Goal: Information Seeking & Learning: Understand process/instructions

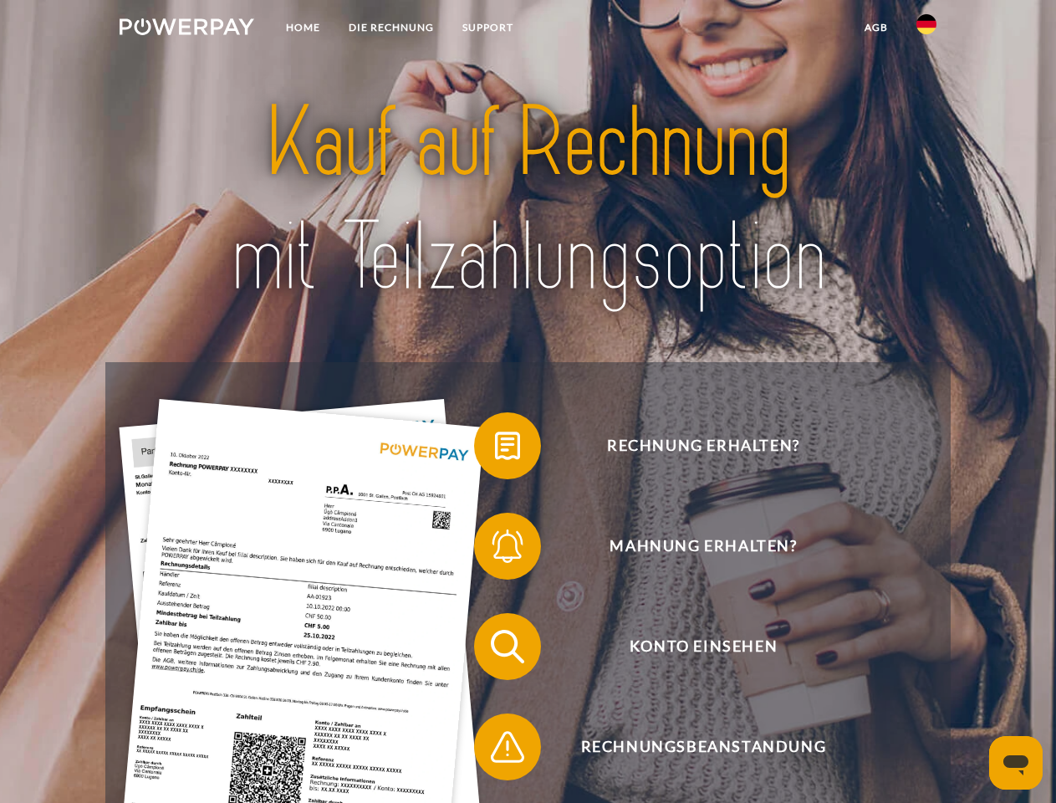
click at [186, 29] on img at bounding box center [187, 26] width 135 height 17
click at [927, 29] on img at bounding box center [927, 24] width 20 height 20
click at [876, 28] on link "agb" at bounding box center [877, 28] width 52 height 30
click at [495, 449] on span at bounding box center [483, 446] width 84 height 84
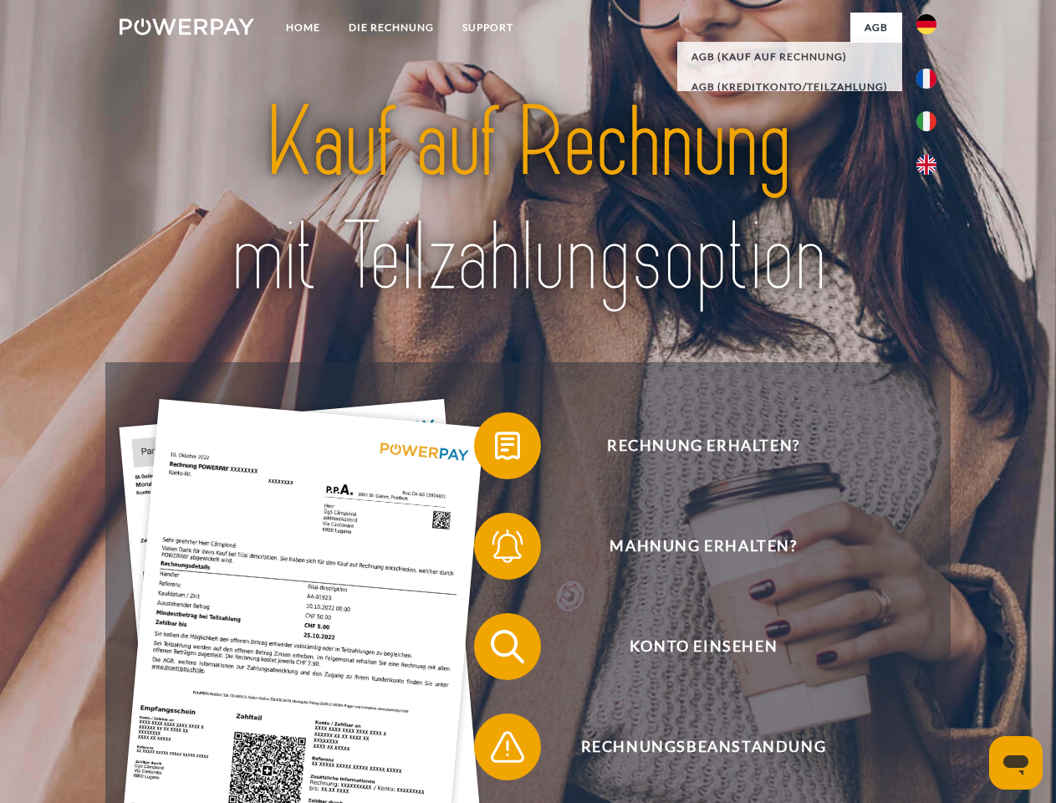
click at [495, 549] on span at bounding box center [483, 546] width 84 height 84
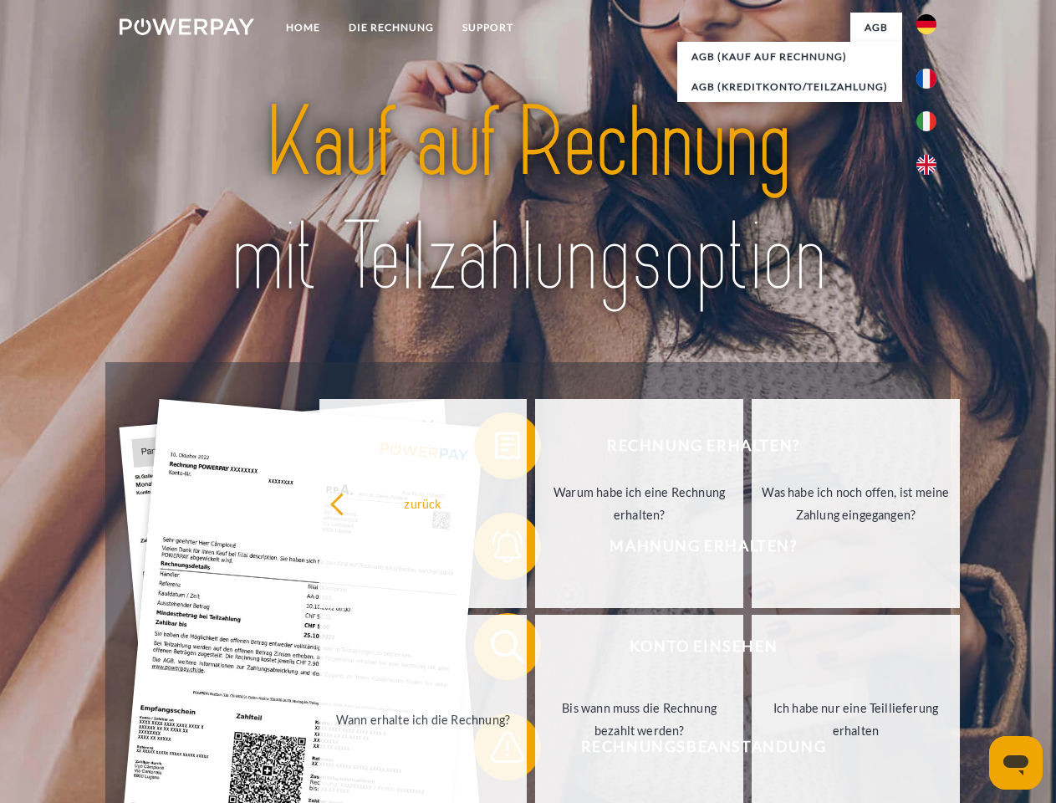
click at [535, 650] on link "Bis wann muss die Rechnung bezahlt werden?" at bounding box center [639, 719] width 208 height 209
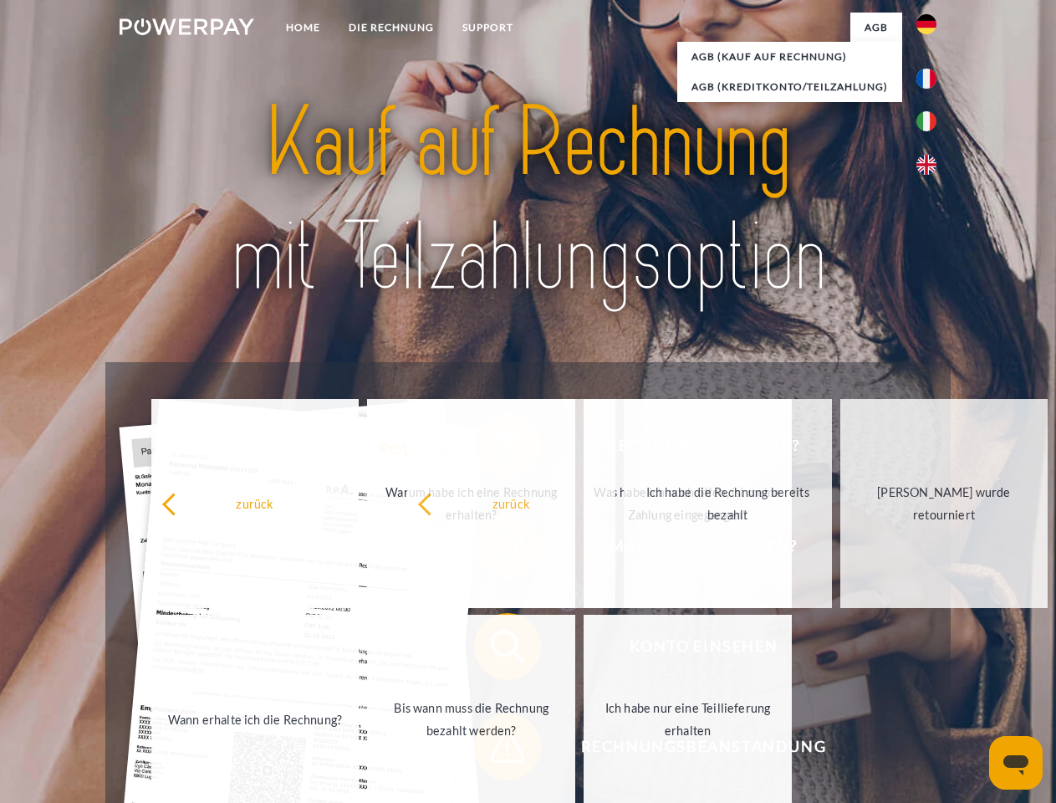
click at [495, 750] on span at bounding box center [483, 747] width 84 height 84
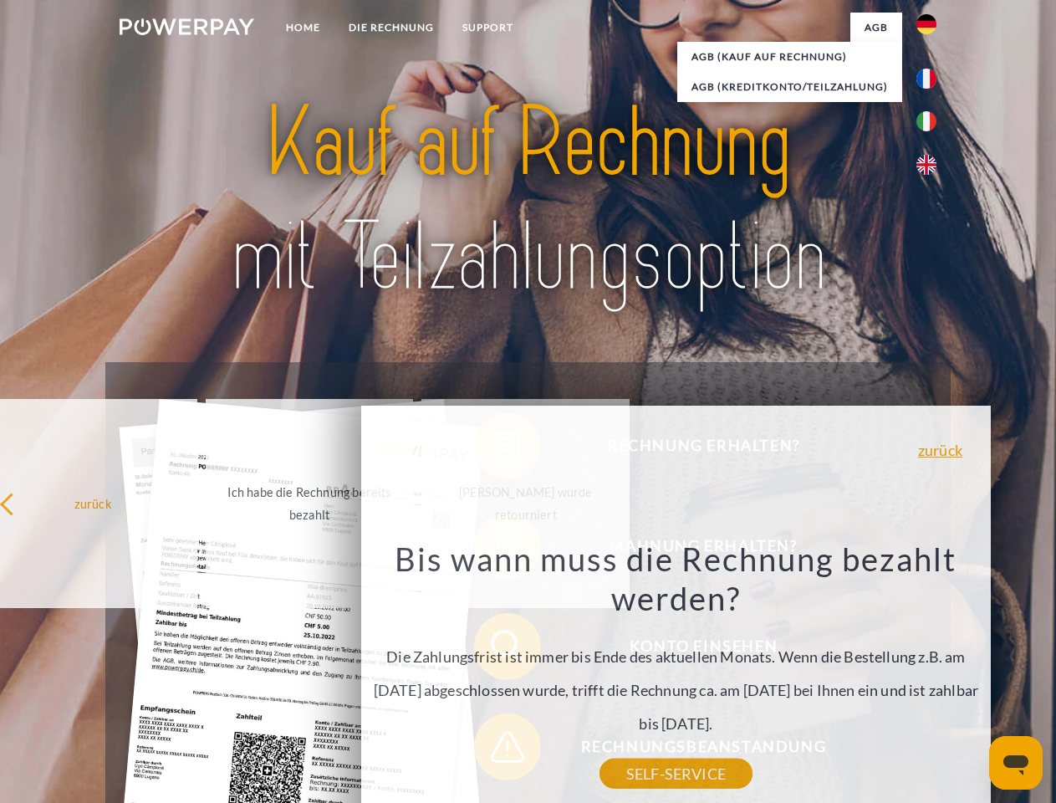
click at [1016, 763] on icon "Messaging-Fenster öffnen" at bounding box center [1016, 765] width 25 height 20
